Goal: Task Accomplishment & Management: Use online tool/utility

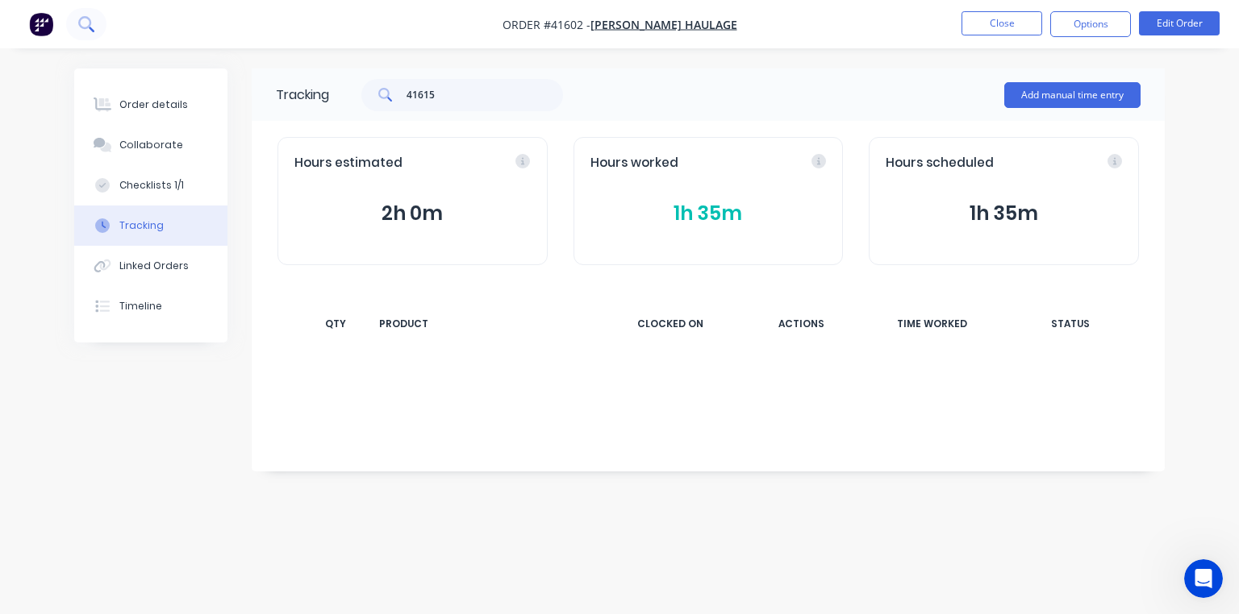
click at [91, 29] on icon at bounding box center [92, 30] width 6 height 6
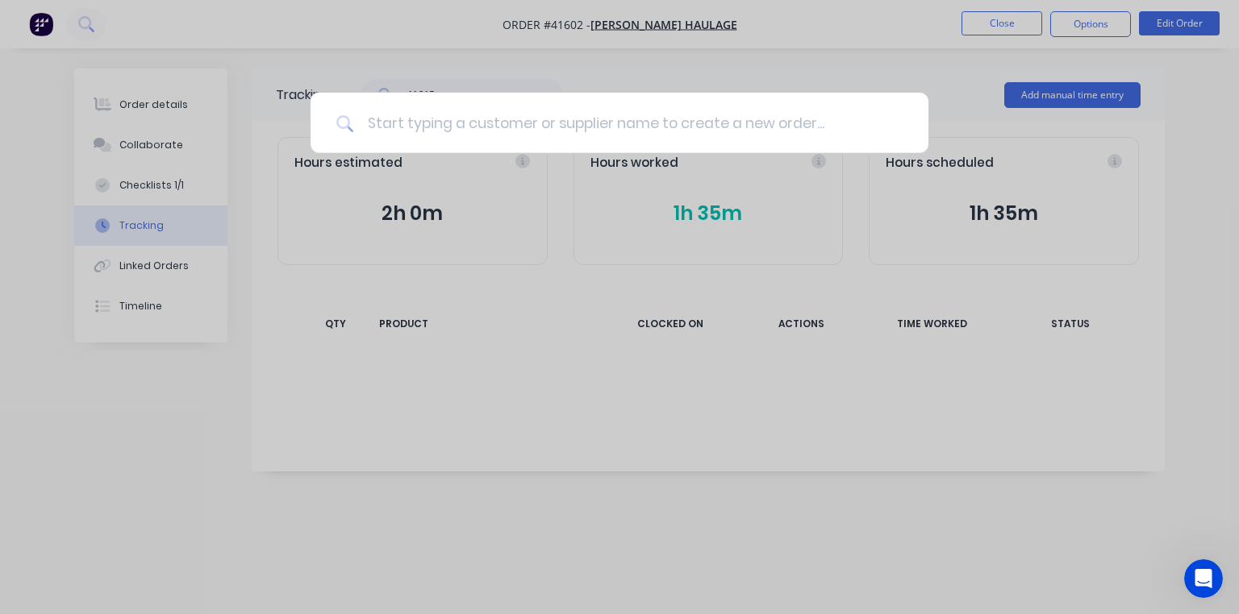
click at [568, 116] on input at bounding box center [628, 123] width 548 height 60
click at [550, 118] on input at bounding box center [628, 123] width 548 height 60
type input "31y36"
click at [897, 123] on icon at bounding box center [895, 124] width 10 height 10
click at [944, 110] on div at bounding box center [619, 307] width 1239 height 614
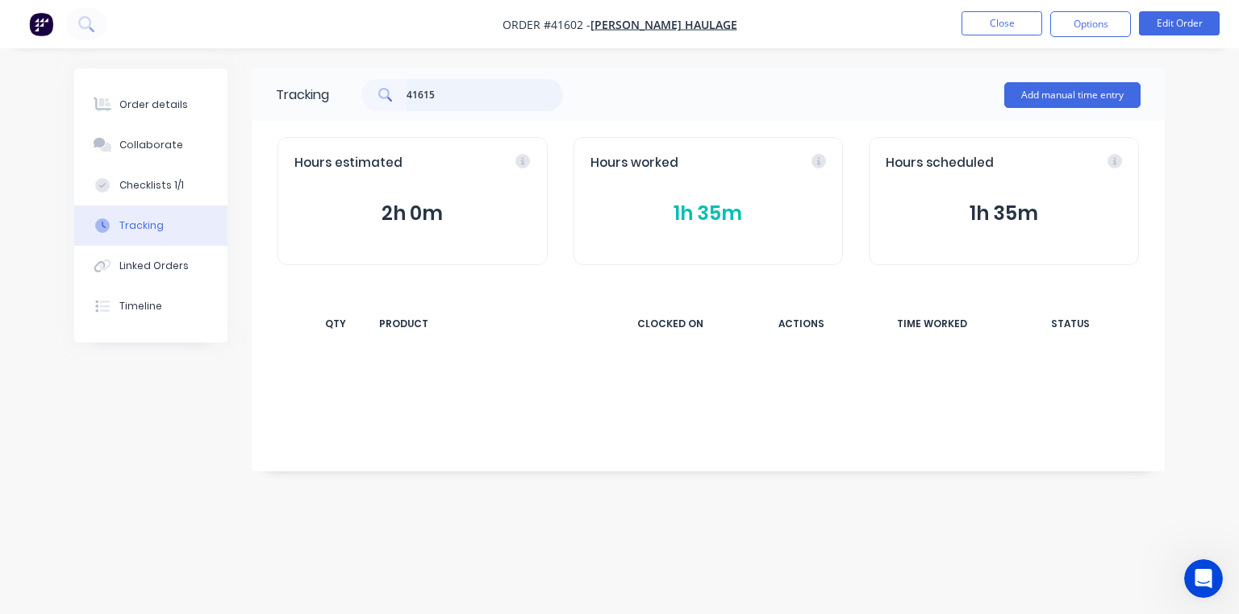
click at [464, 92] on input "41615" at bounding box center [484, 95] width 157 height 32
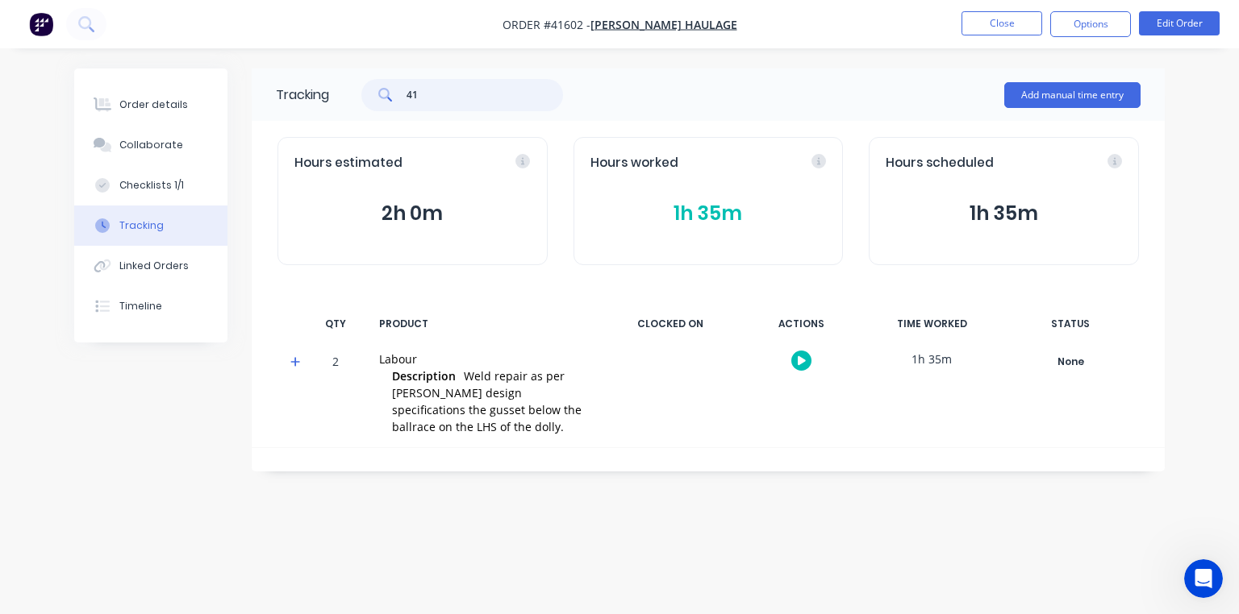
type input "4"
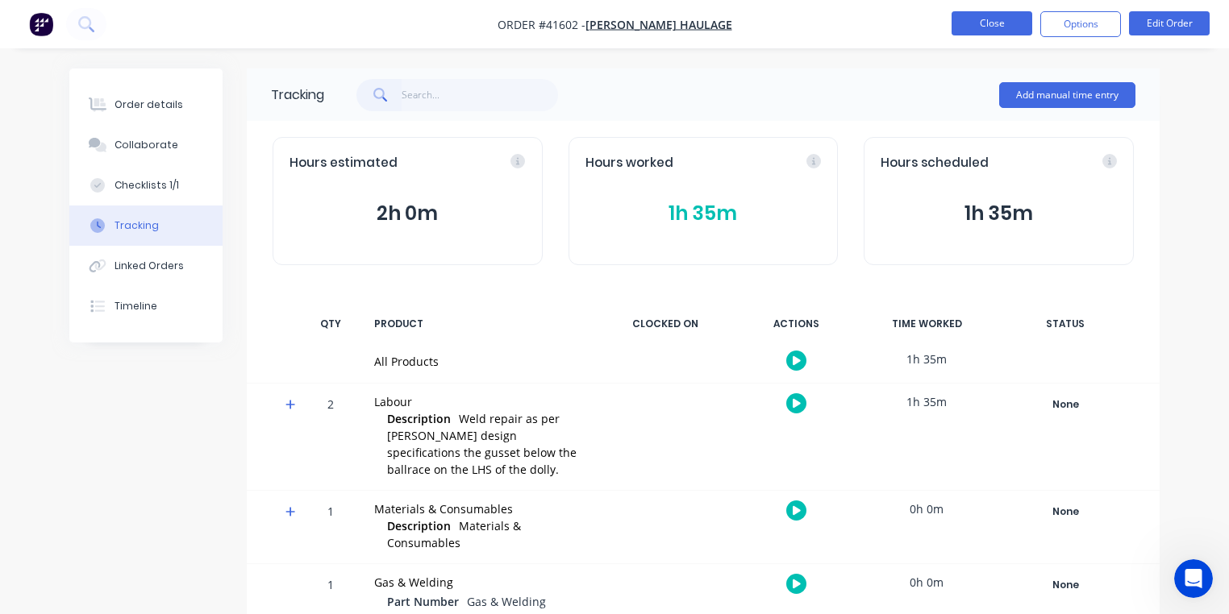
click at [976, 32] on button "Close" at bounding box center [991, 23] width 81 height 24
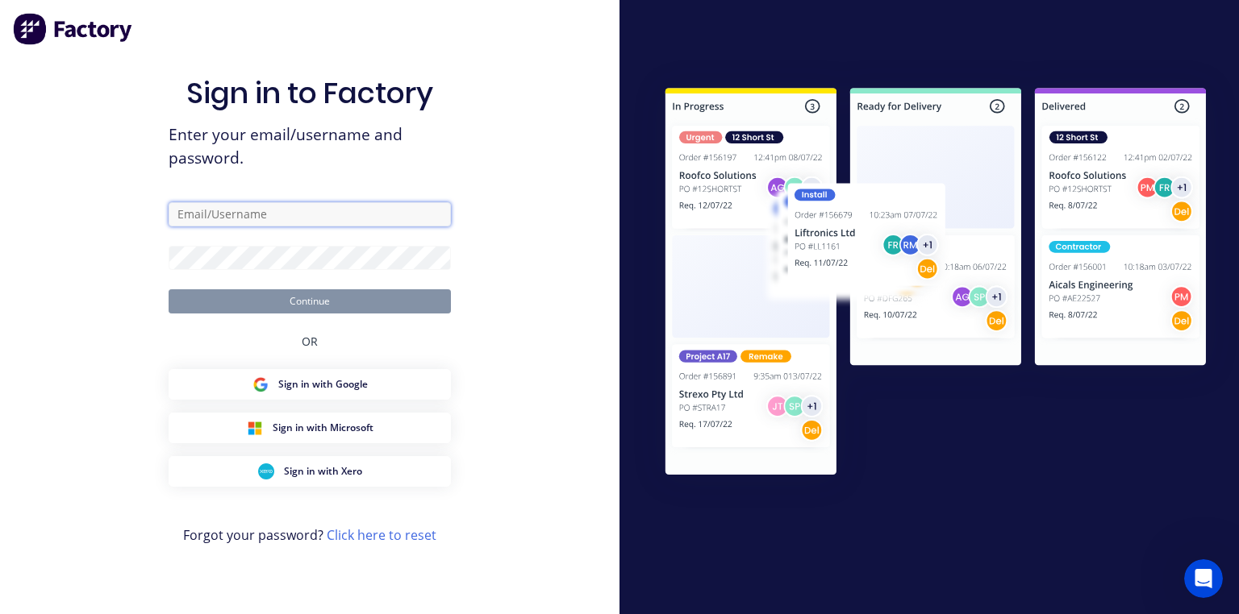
click at [219, 206] on input "text" at bounding box center [310, 214] width 282 height 24
type input "[EMAIL_ADDRESS][DOMAIN_NAME]"
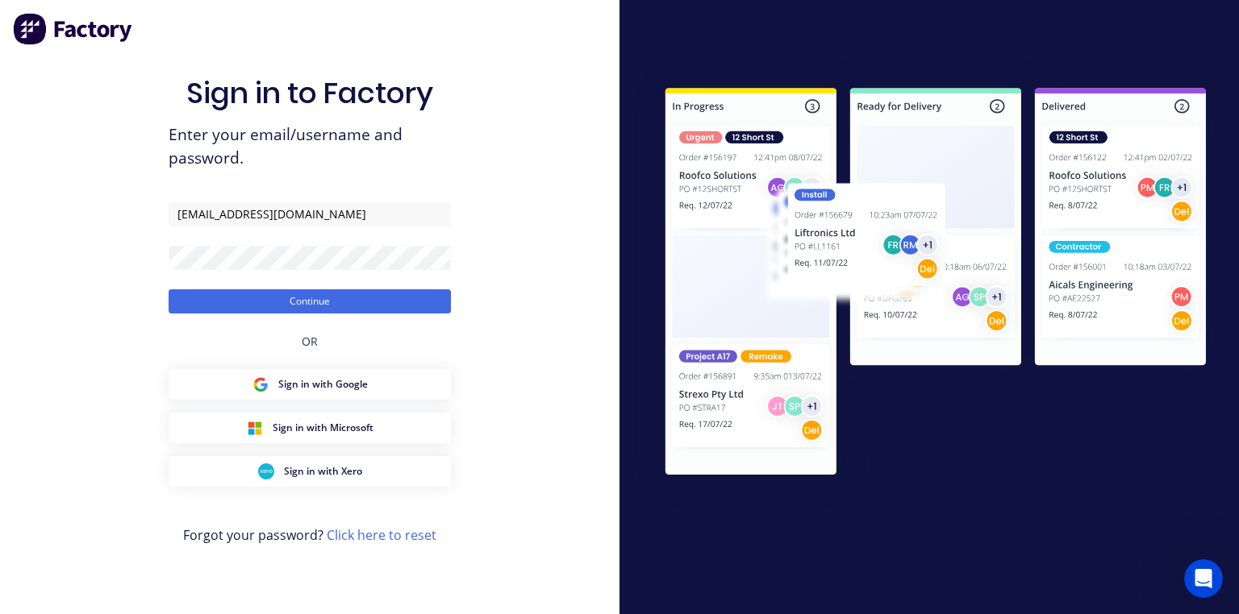
click at [178, 561] on div "Sign in to Factory Enter your email/username and password. [EMAIL_ADDRESS][DOMA…" at bounding box center [310, 323] width 282 height 556
click at [0, 466] on div "Sign in to Factory Enter your email/username and password. [EMAIL_ADDRESS][DOMA…" at bounding box center [309, 307] width 619 height 614
click at [385, 298] on button "Continue" at bounding box center [310, 301] width 282 height 24
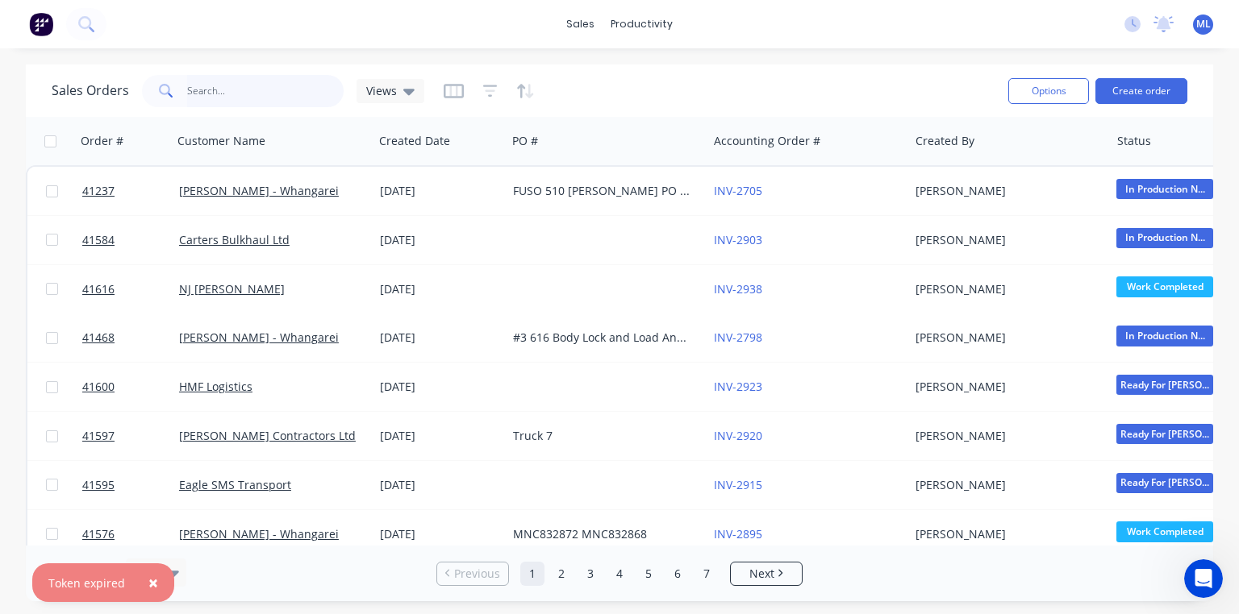
click at [220, 89] on input "text" at bounding box center [265, 91] width 157 height 32
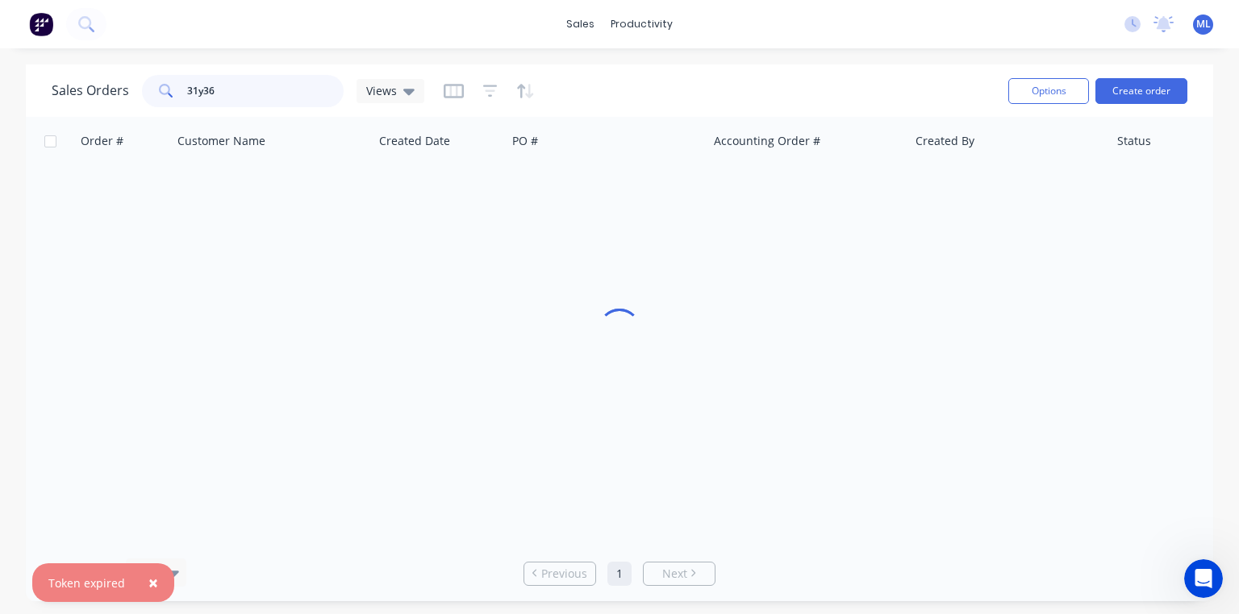
type input "31y36"
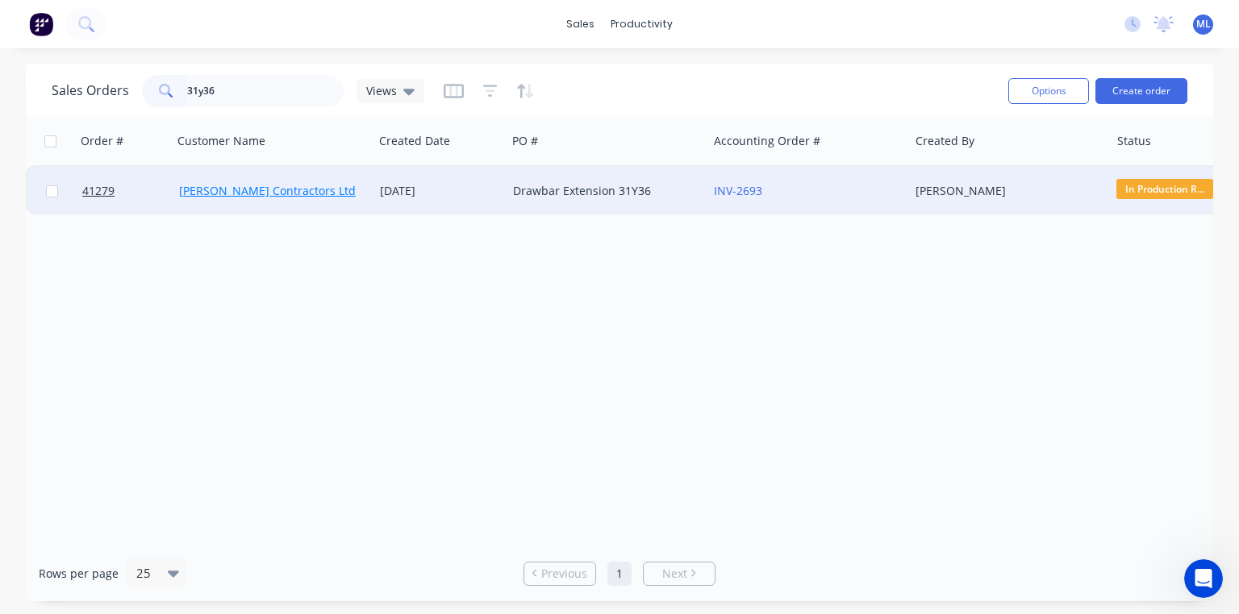
click at [242, 194] on link "[PERSON_NAME] Contractors Ltd" at bounding box center [267, 190] width 177 height 15
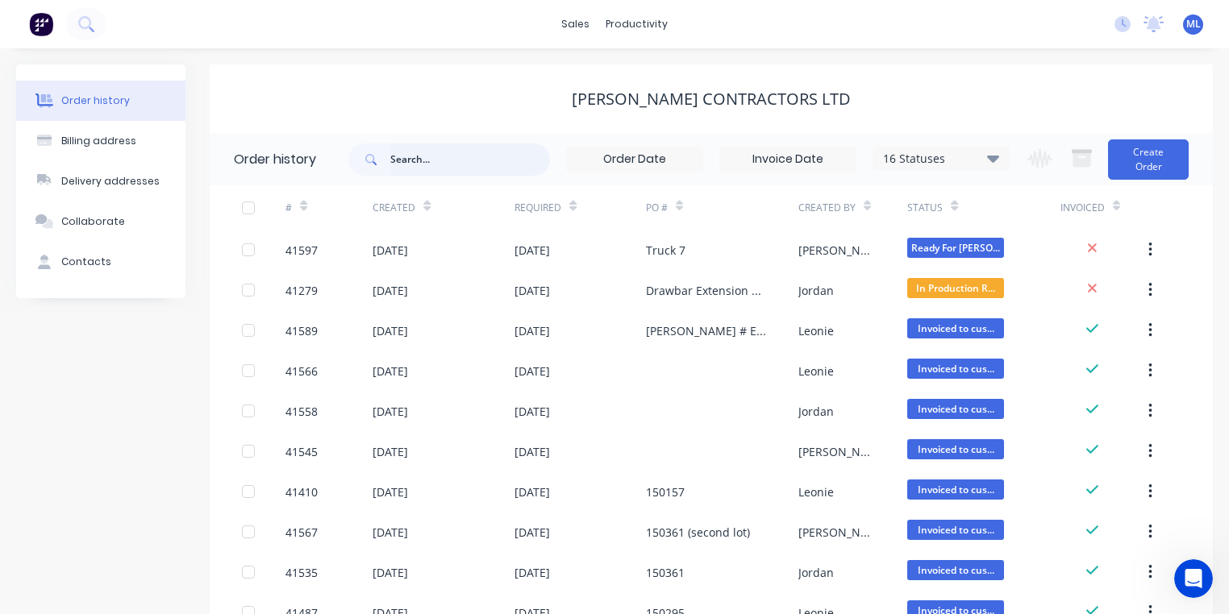
click at [432, 164] on input "text" at bounding box center [470, 160] width 160 height 32
click at [106, 187] on div "Delivery addresses" at bounding box center [110, 181] width 98 height 15
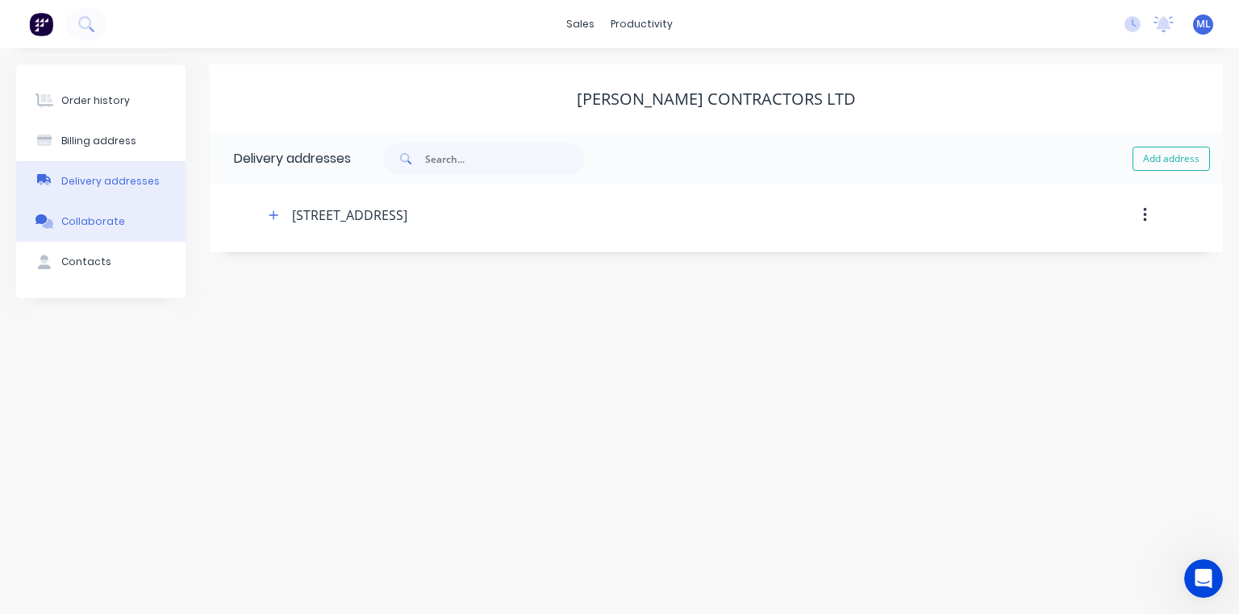
click at [104, 227] on div "Collaborate" at bounding box center [93, 221] width 64 height 15
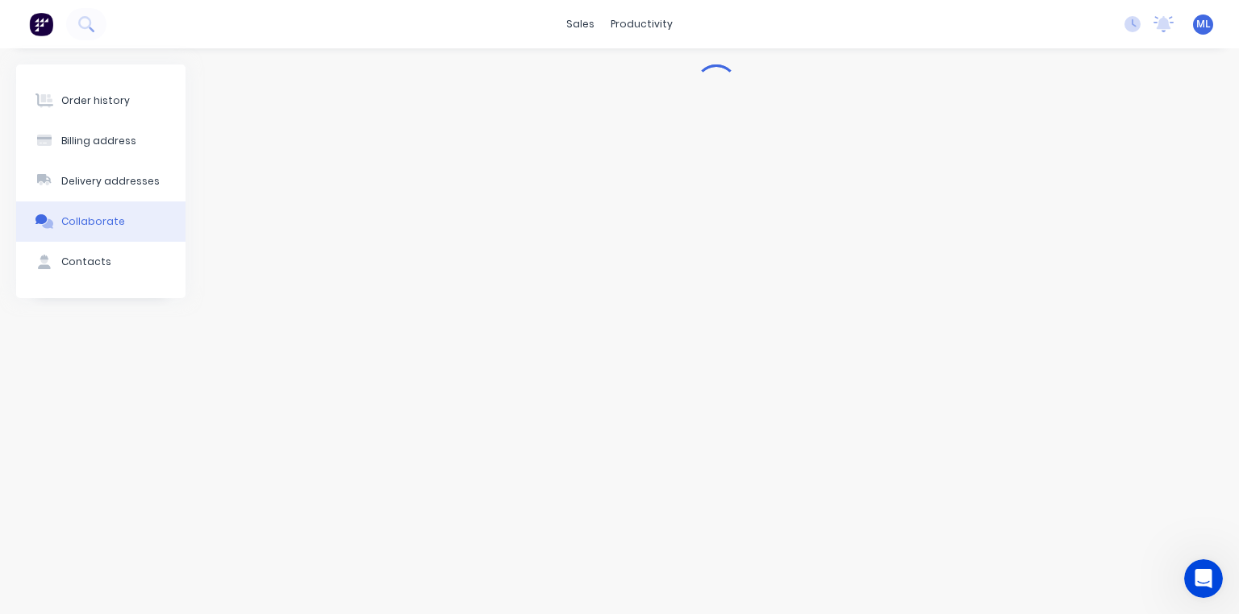
click at [108, 225] on div "Collaborate" at bounding box center [93, 221] width 64 height 15
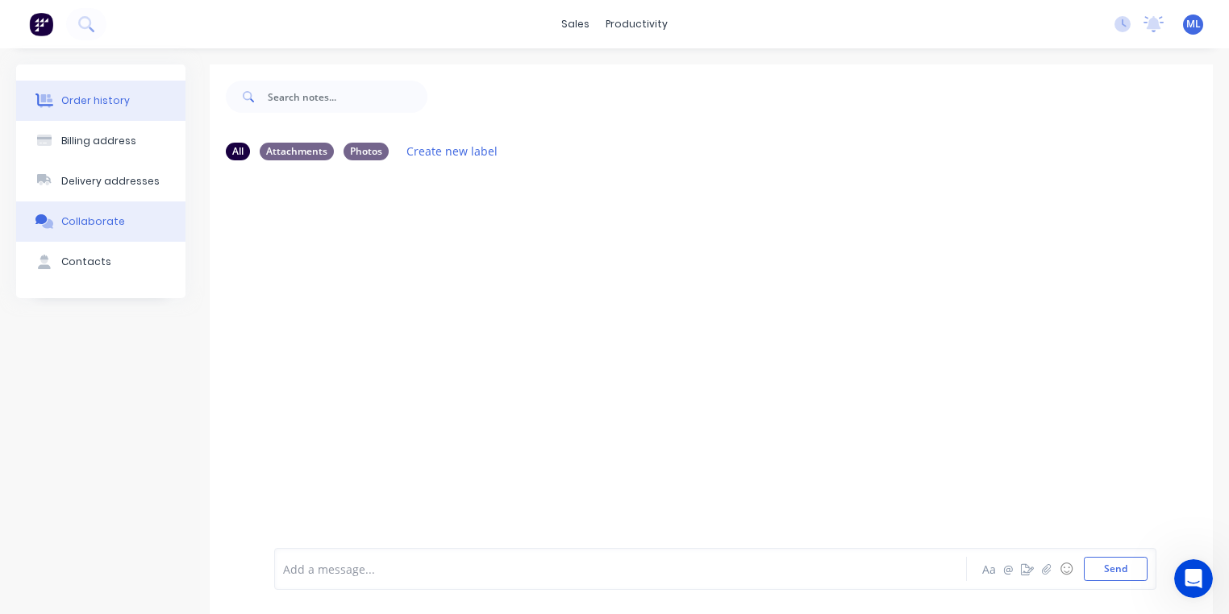
click at [99, 105] on div "Order history" at bounding box center [95, 101] width 69 height 15
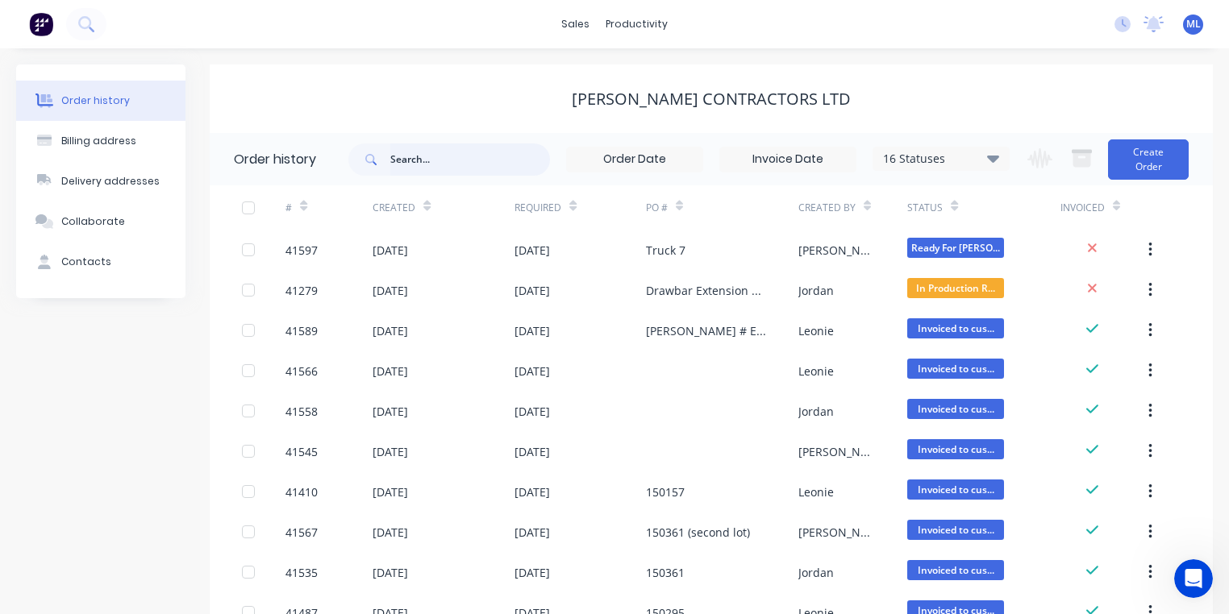
click at [439, 160] on input "text" at bounding box center [470, 160] width 160 height 32
type input "31y36"
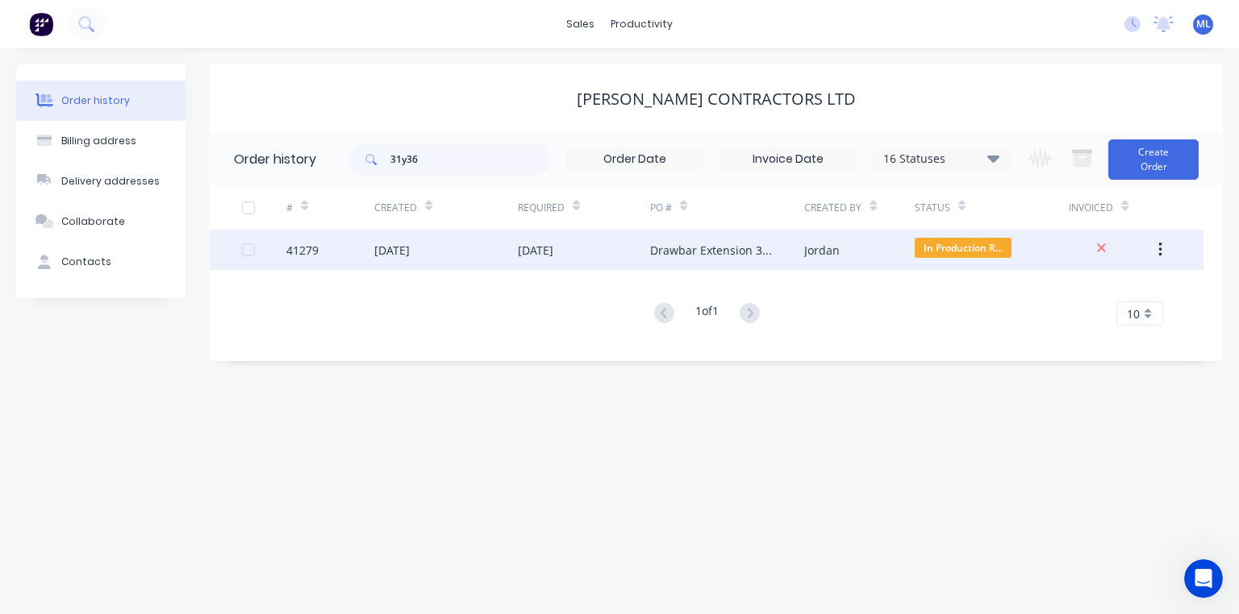
click at [695, 258] on div "Drawbar Extension 31Y36" at bounding box center [727, 250] width 154 height 40
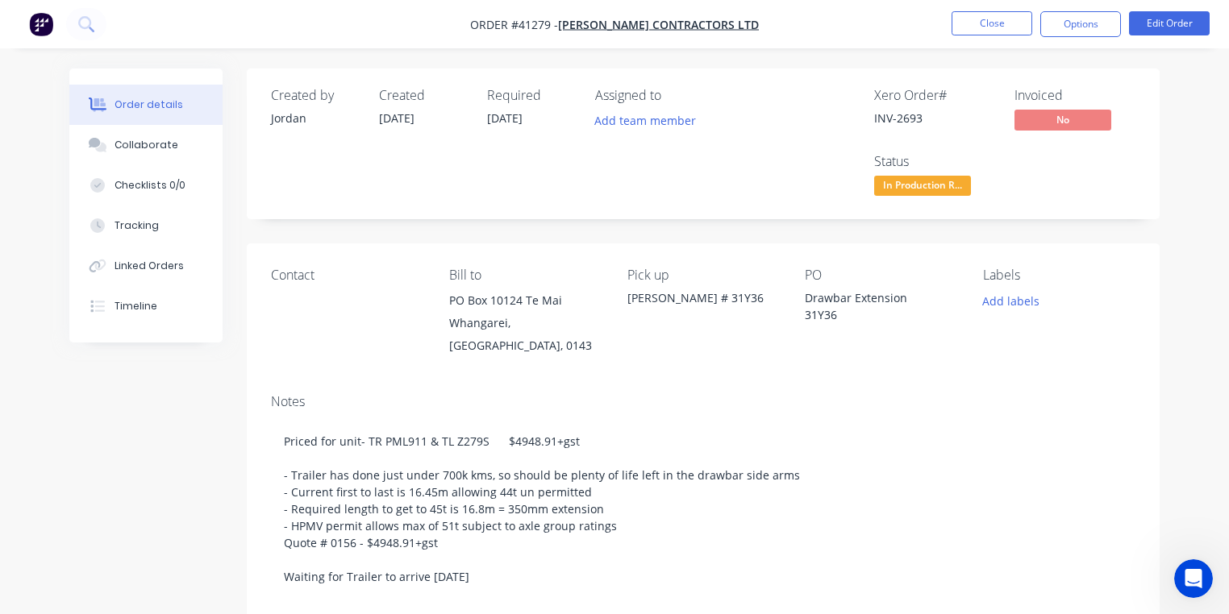
click at [575, 164] on div "Required [DATE]" at bounding box center [531, 144] width 89 height 112
click at [912, 186] on span "In Production R..." at bounding box center [922, 186] width 97 height 20
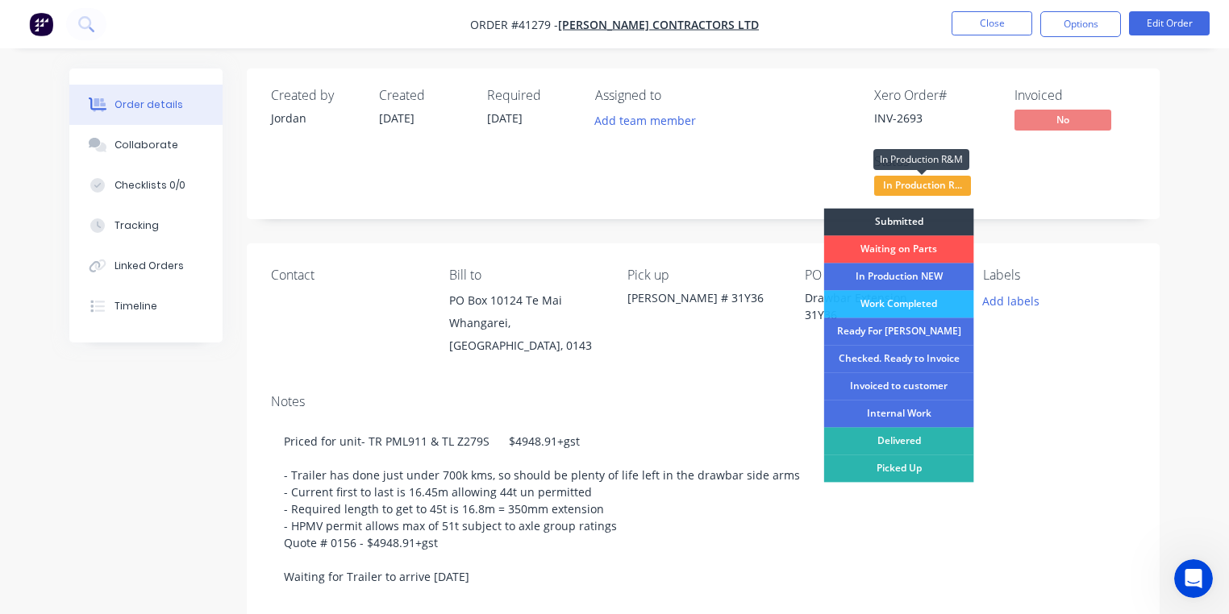
click at [635, 202] on div "Created by [PERSON_NAME] Created [DATE] Required [DATE] Assigned to Add team me…" at bounding box center [703, 144] width 913 height 151
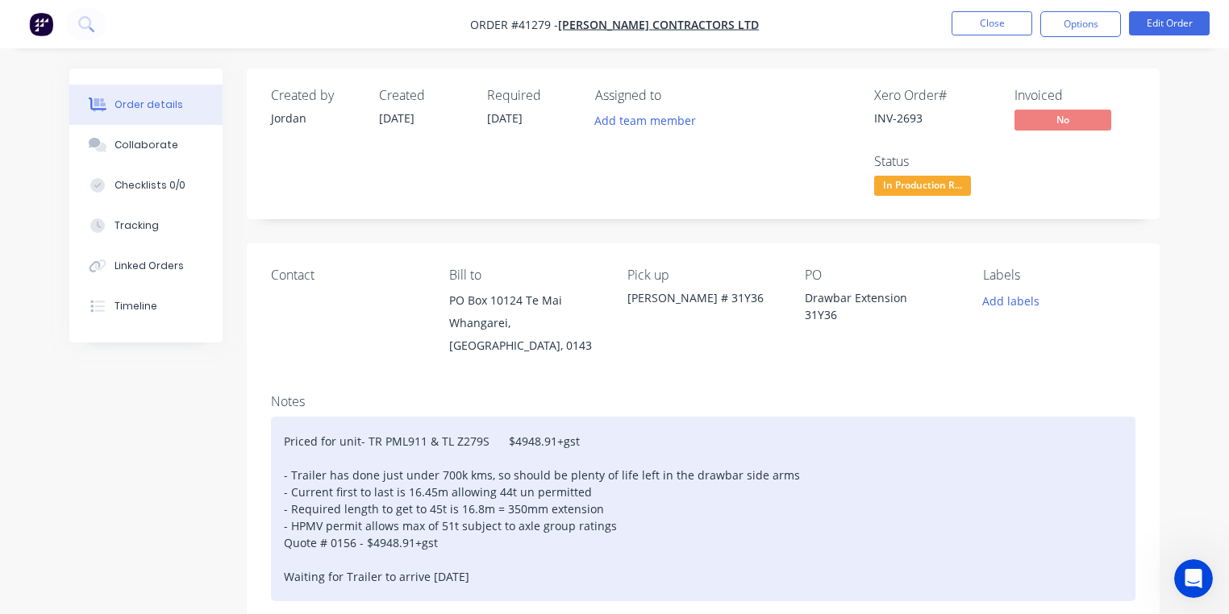
click at [740, 534] on div "Priced for unit- TR PML911 & TL Z279S $4948.91+gst - Trailer has done just unde…" at bounding box center [703, 509] width 864 height 185
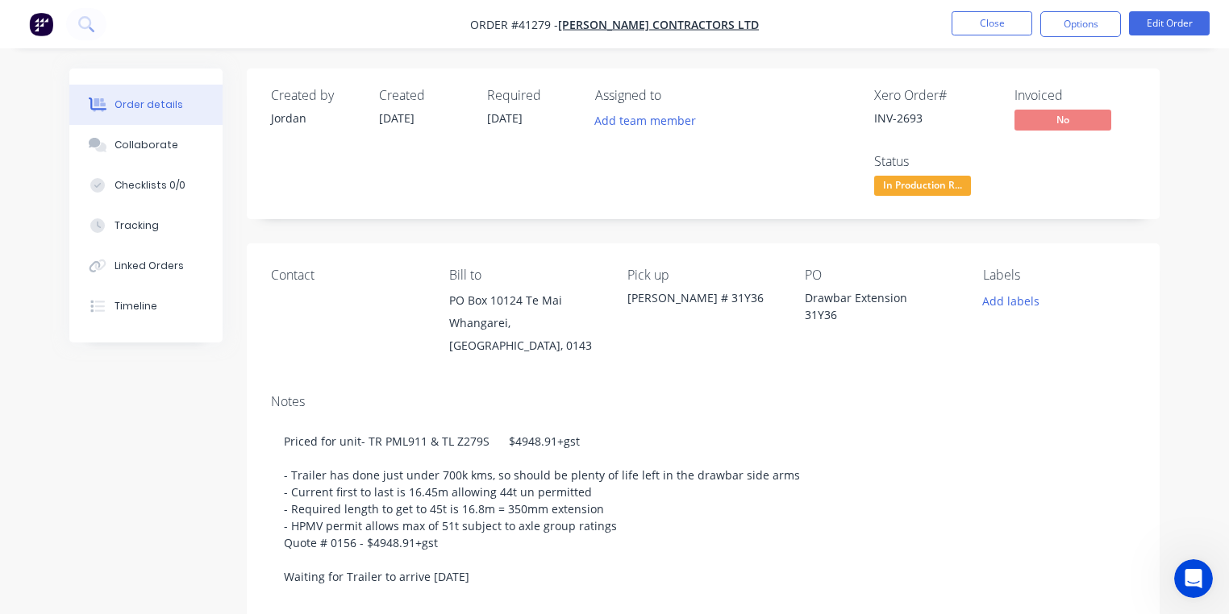
click at [35, 25] on img "button" at bounding box center [41, 24] width 24 height 24
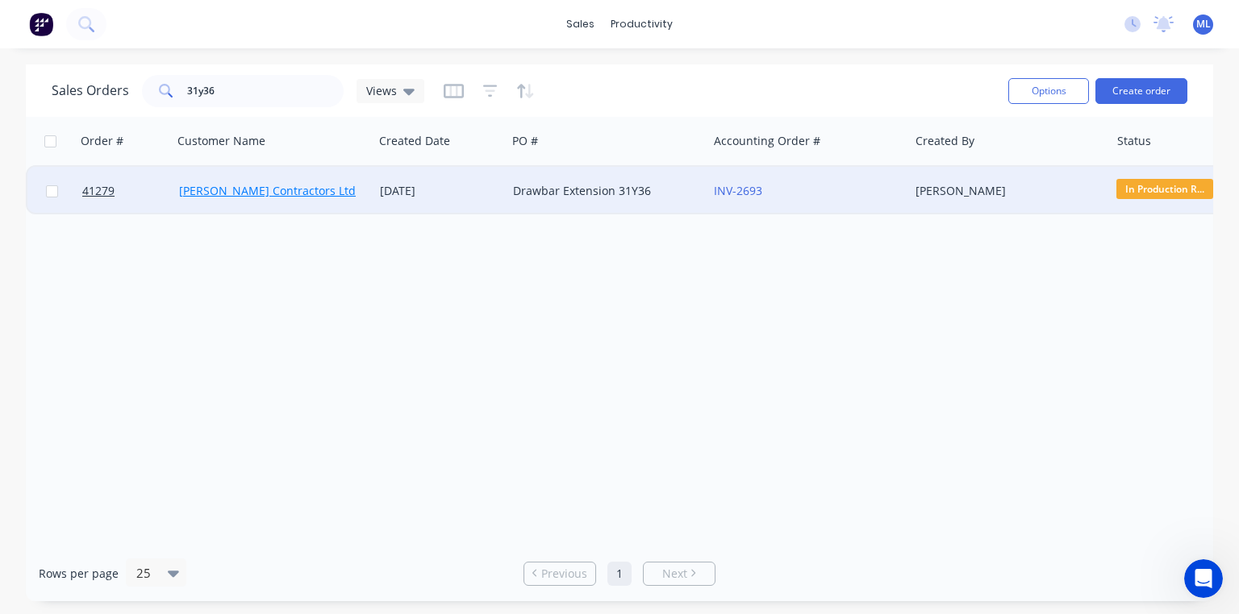
click at [269, 186] on link "[PERSON_NAME] Contractors Ltd" at bounding box center [267, 190] width 177 height 15
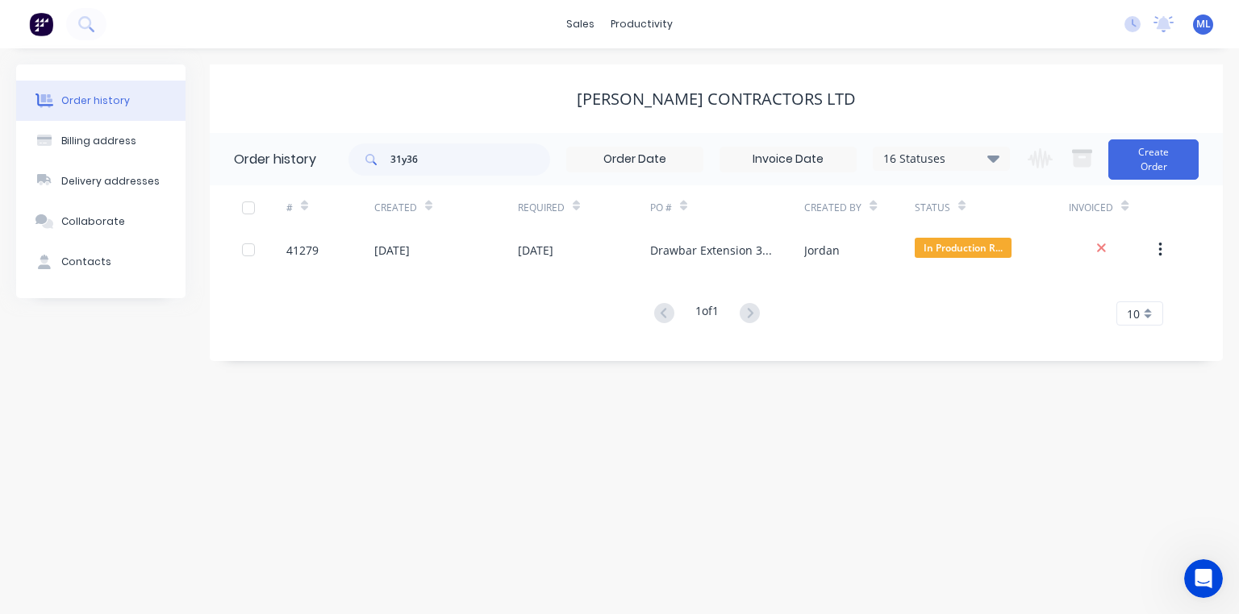
click at [1204, 25] on span "ML" at bounding box center [1203, 24] width 15 height 15
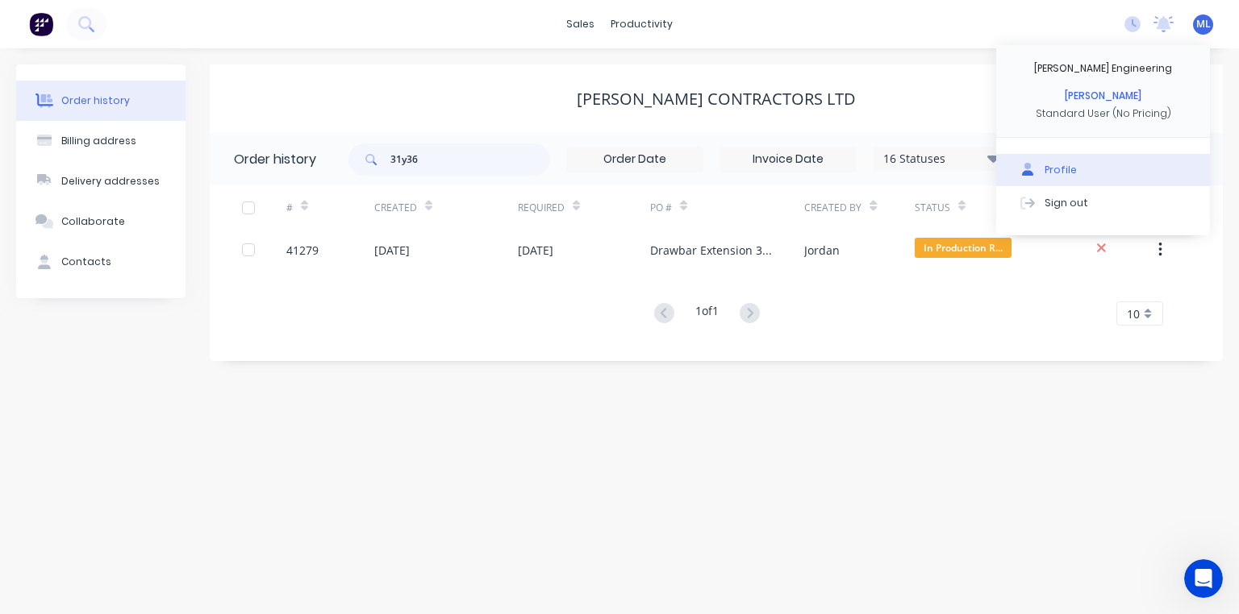
click at [1051, 174] on div "Profile" at bounding box center [1060, 170] width 32 height 15
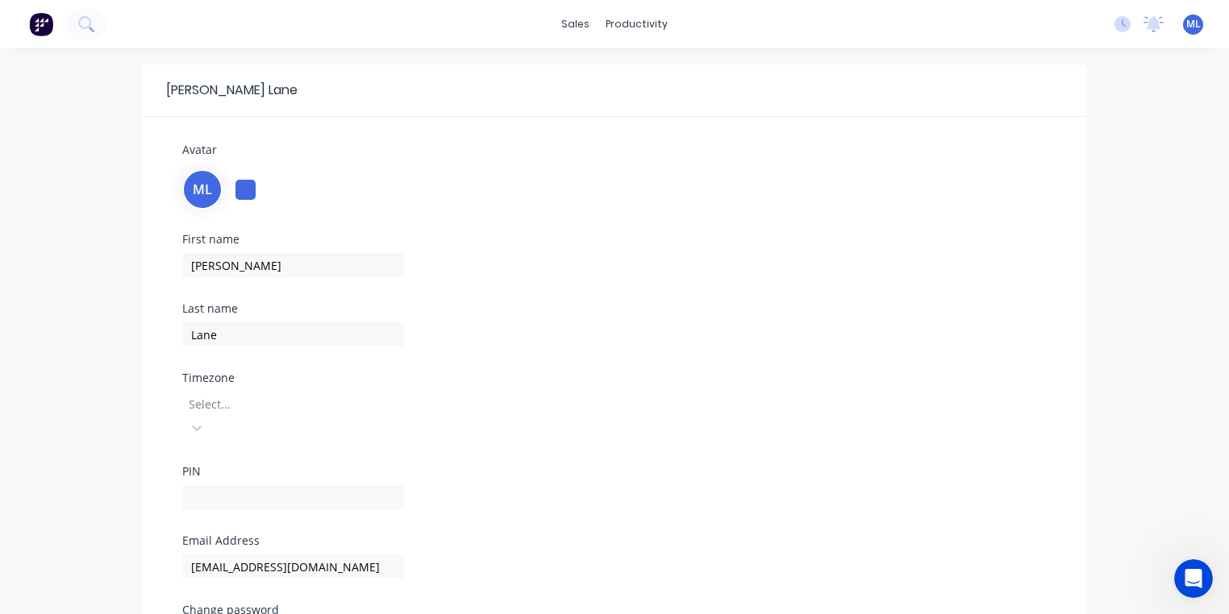
click at [1195, 27] on span "ML" at bounding box center [1193, 24] width 15 height 15
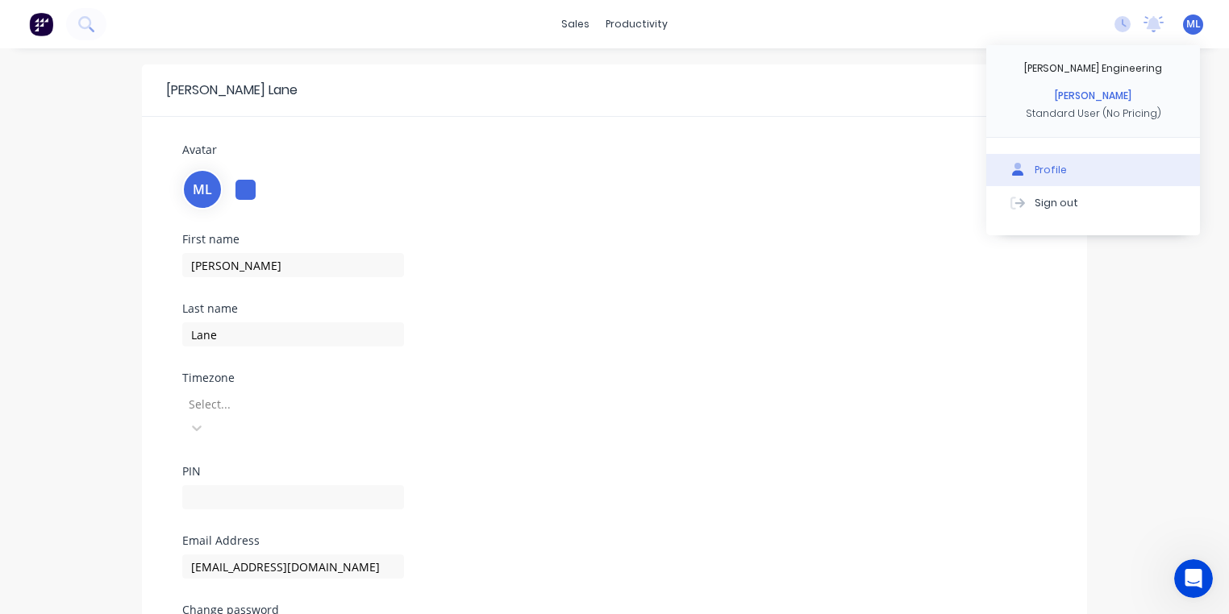
click at [1045, 174] on div "Profile" at bounding box center [1051, 170] width 32 height 15
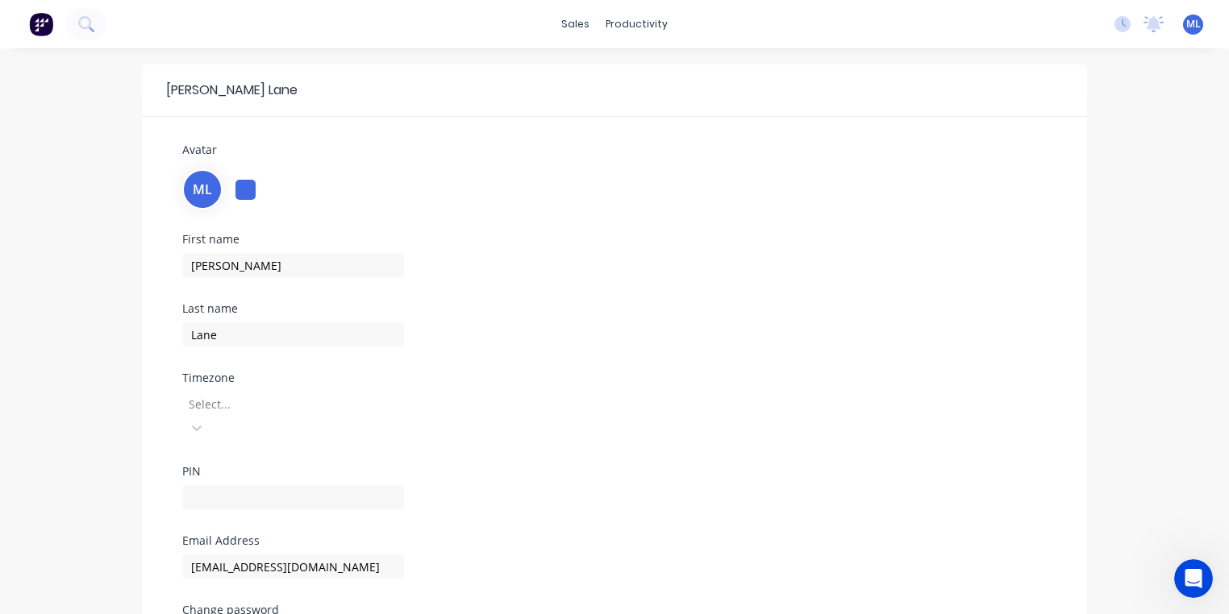
click at [1010, 30] on div "sales productivity sales Sales Orders Customers Price Level Manager productivit…" at bounding box center [614, 24] width 1229 height 48
click at [29, 28] on img at bounding box center [41, 24] width 24 height 24
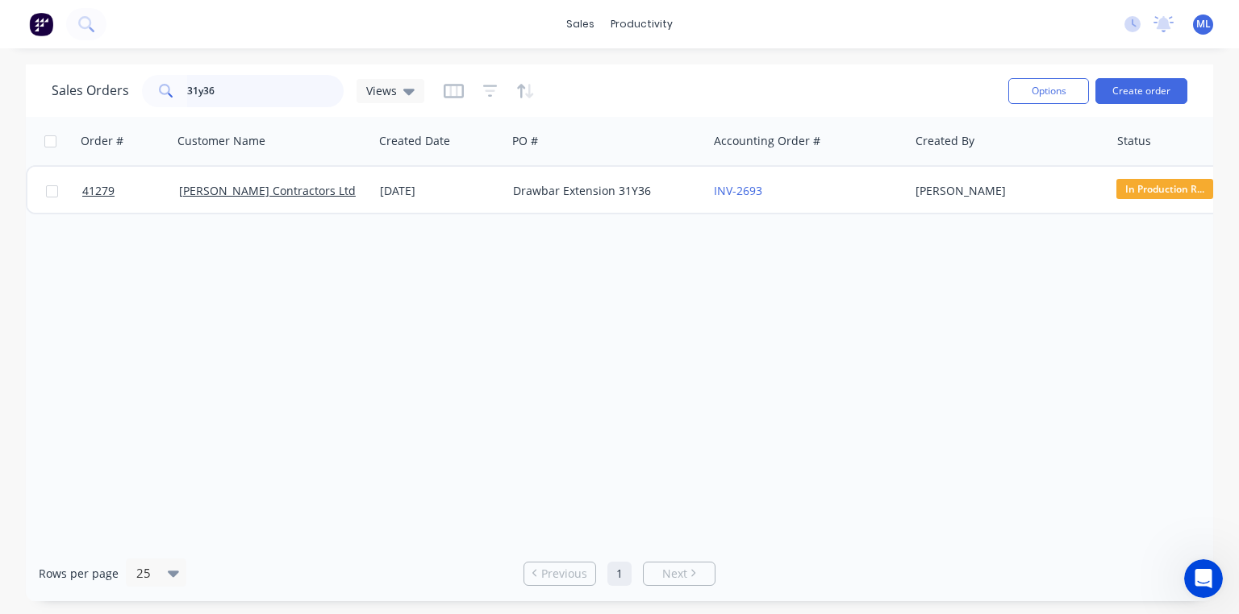
click at [248, 94] on input "31y36" at bounding box center [265, 91] width 157 height 32
click at [1131, 31] on icon at bounding box center [1132, 24] width 16 height 16
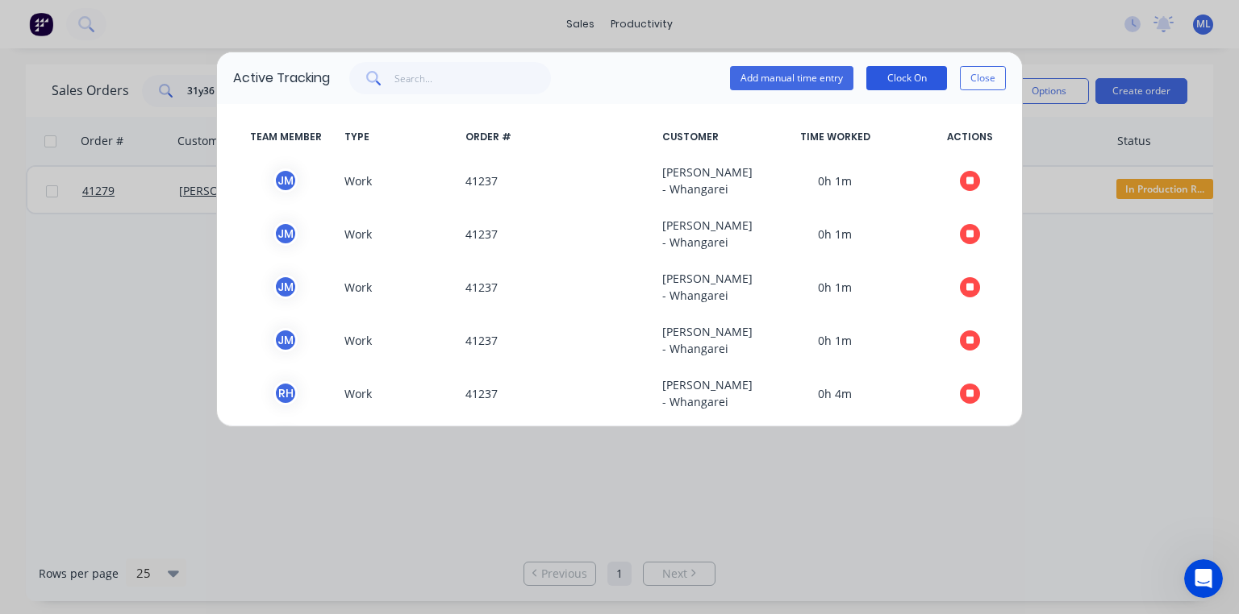
click at [910, 75] on button "Clock On" at bounding box center [906, 78] width 81 height 24
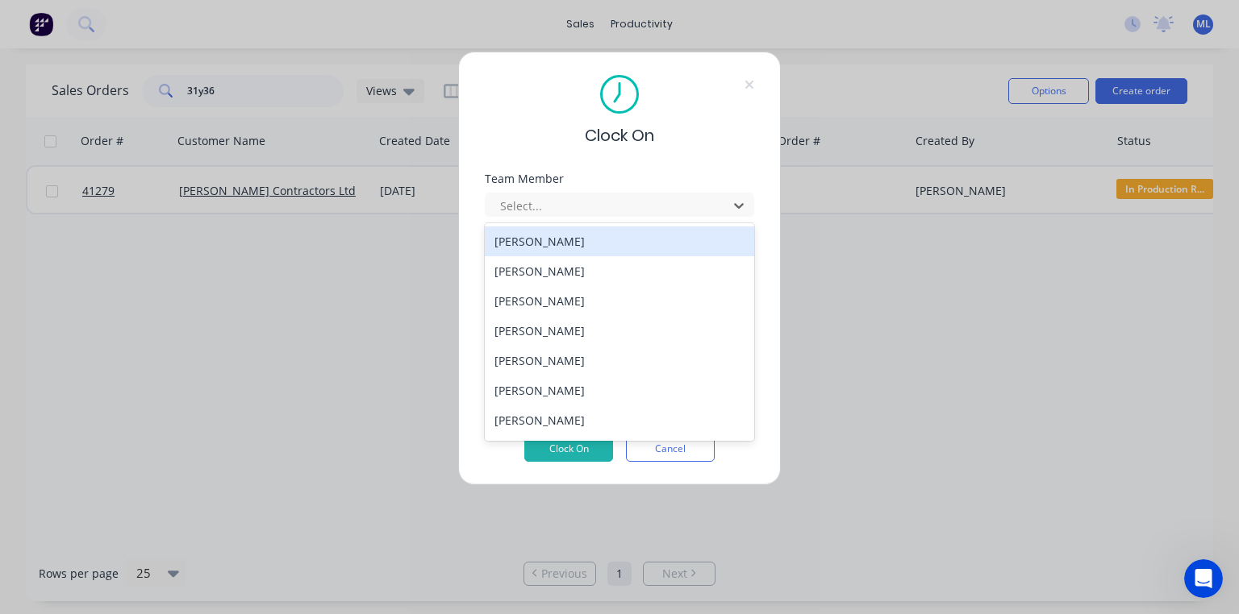
click at [839, 410] on div "Clock On Team Member 19 results available. Use Up and Down to choose options, p…" at bounding box center [619, 307] width 1239 height 614
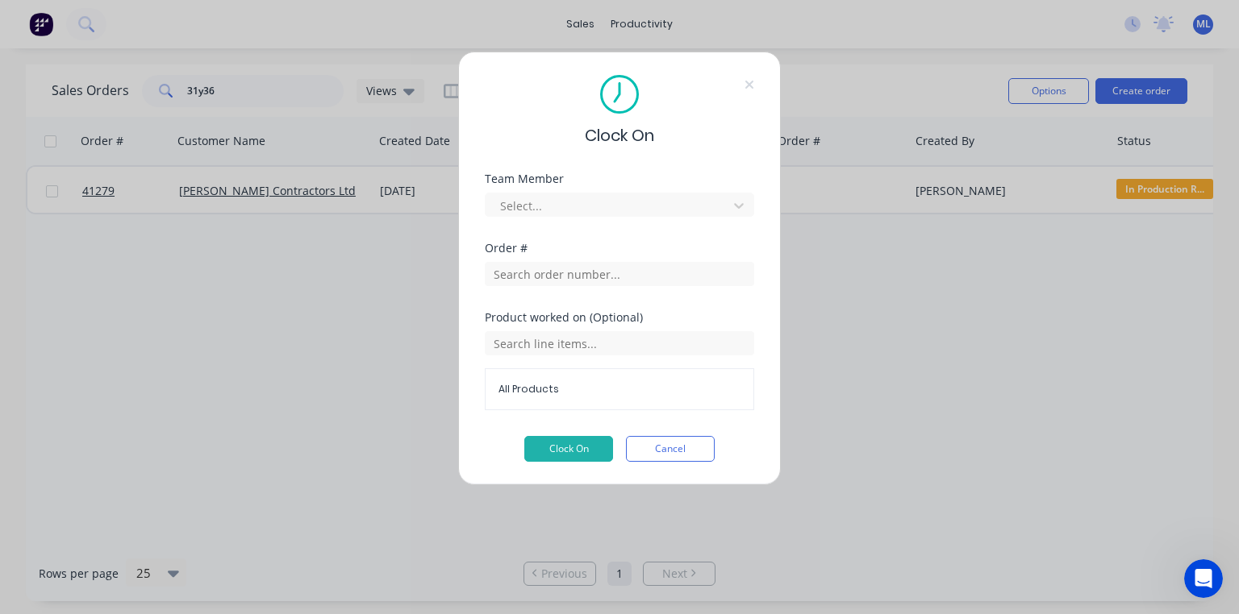
click at [832, 416] on div "Clock On Team Member Select... Order # Product worked on (Optional) All Product…" at bounding box center [619, 307] width 1239 height 614
click at [584, 277] on input "text" at bounding box center [619, 274] width 269 height 24
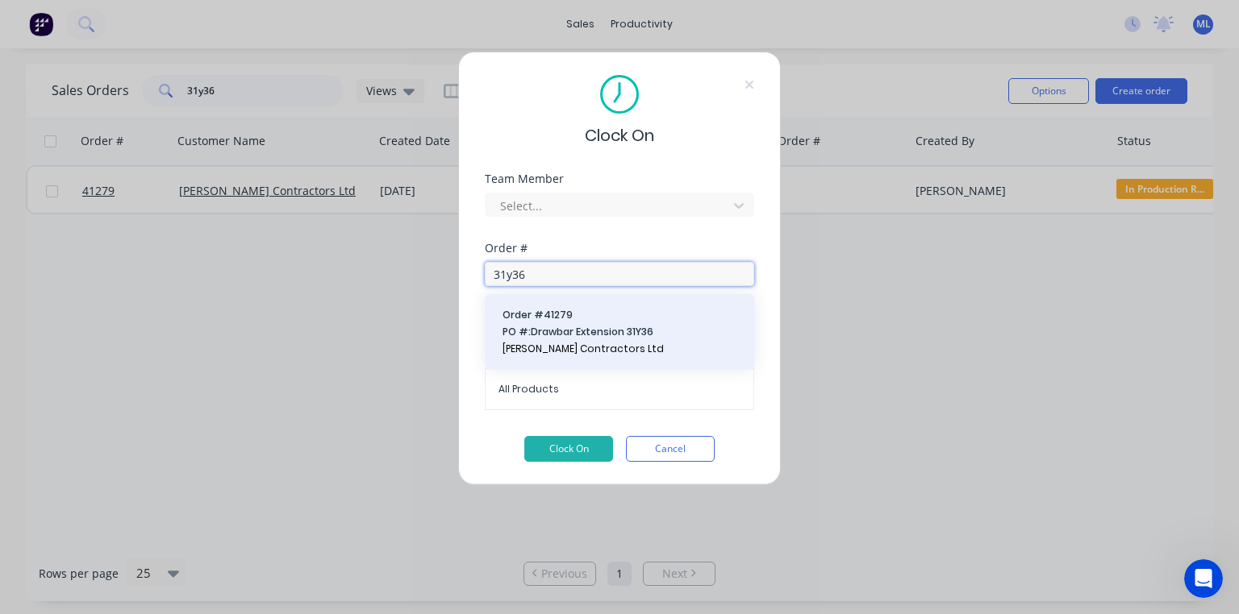
type input "31y36"
click at [573, 329] on span "PO #: Drawbar Extension 31Y36" at bounding box center [619, 332] width 235 height 15
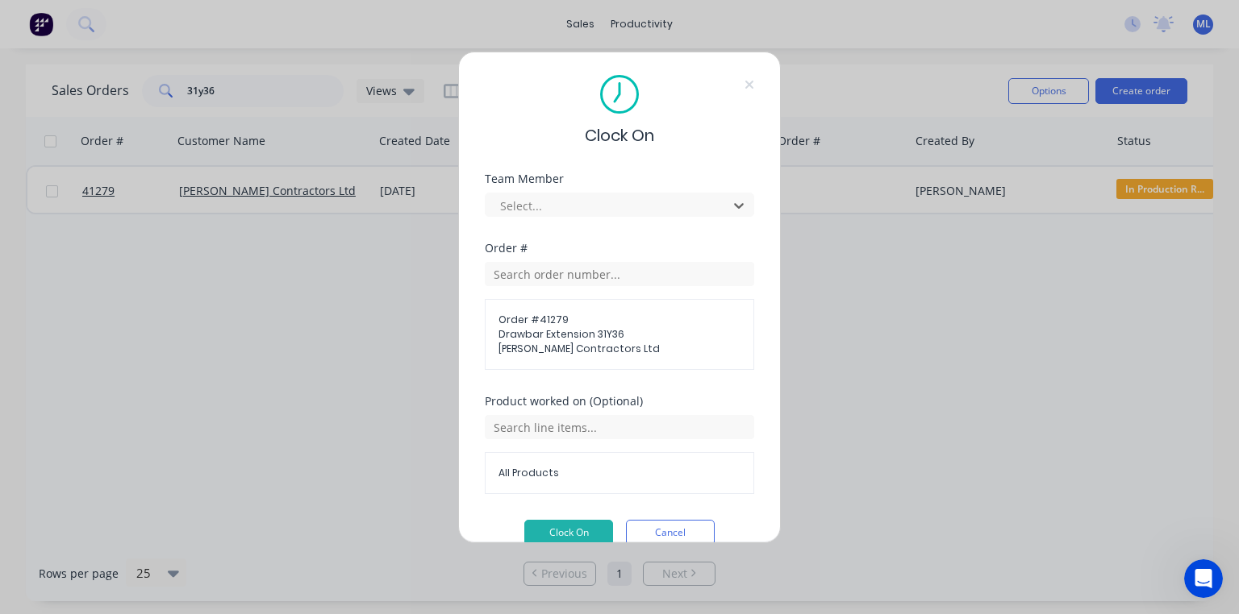
scroll to position [105, 0]
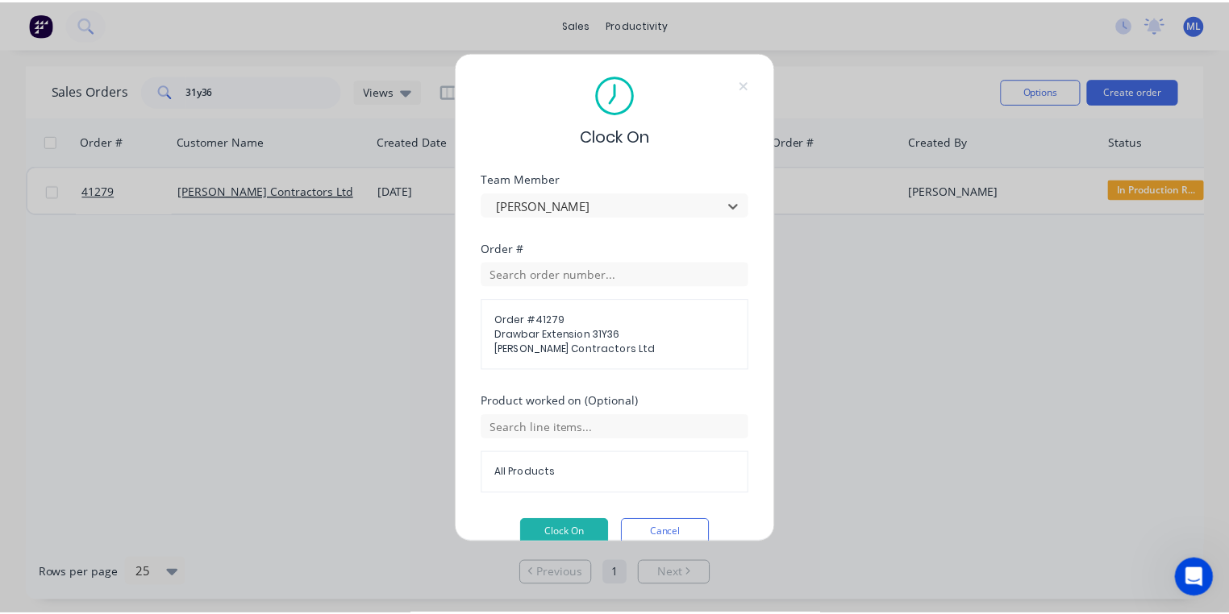
scroll to position [25, 0]
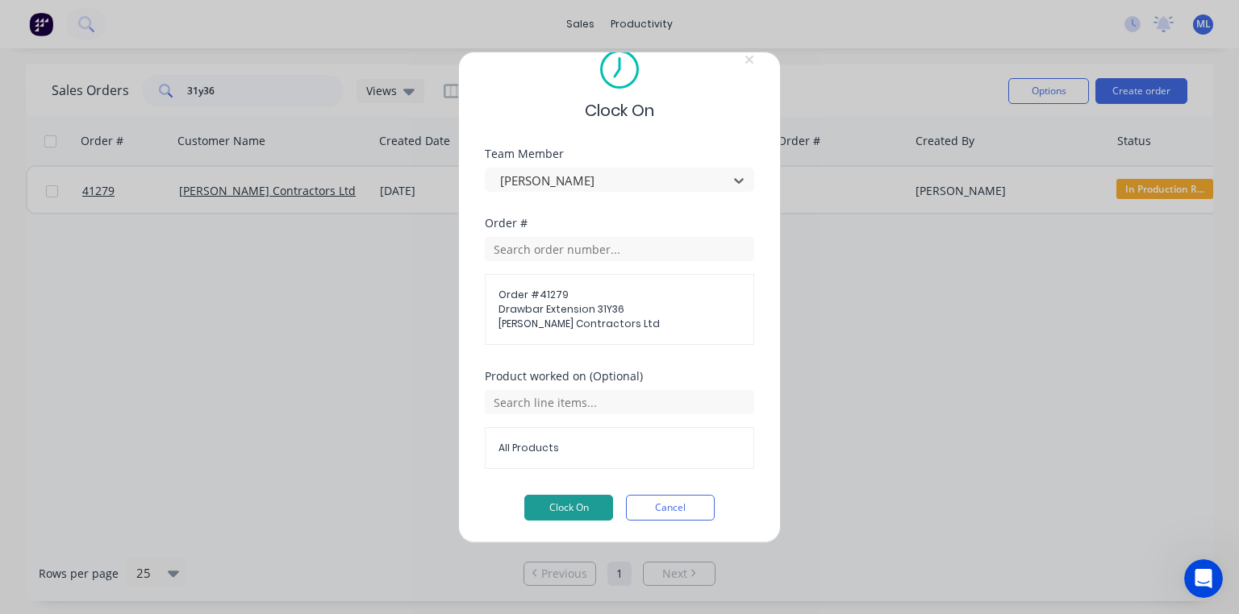
click at [566, 511] on button "Clock On" at bounding box center [568, 508] width 89 height 26
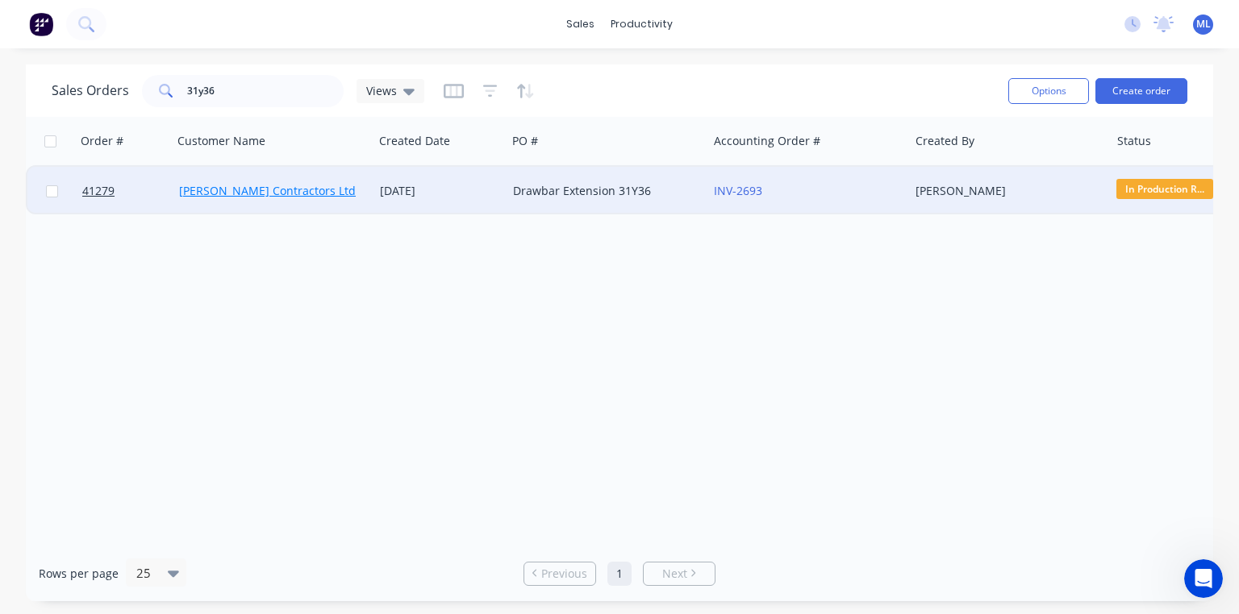
click at [244, 194] on link "[PERSON_NAME] Contractors Ltd" at bounding box center [267, 190] width 177 height 15
